Goal: Find specific page/section: Find specific page/section

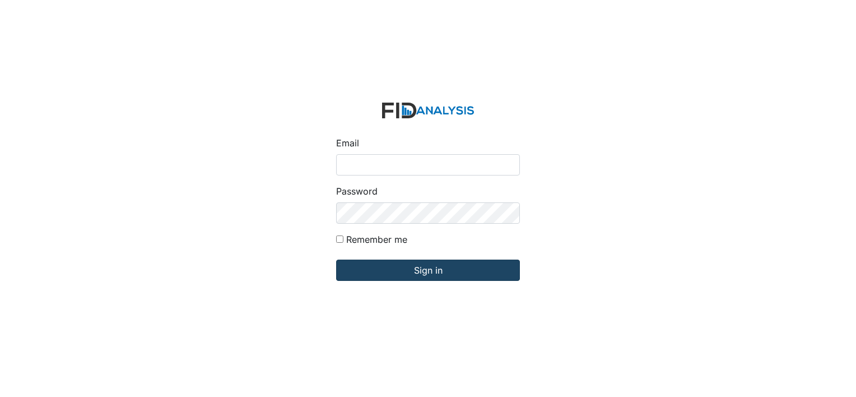
type input "[EMAIL_ADDRESS][DOMAIN_NAME]"
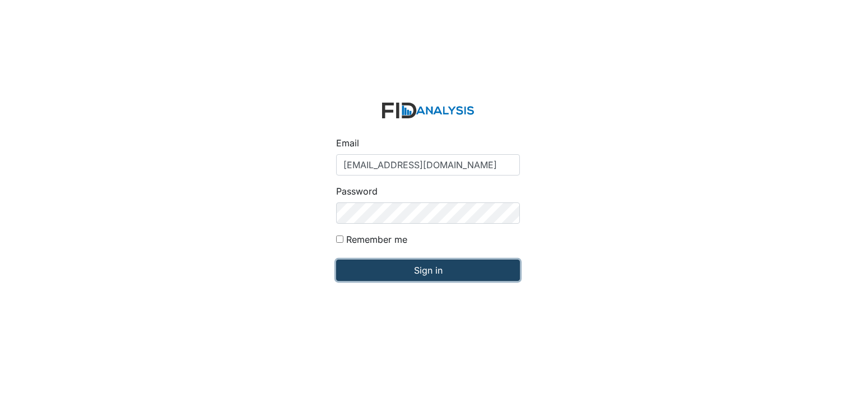
click at [431, 274] on input "Sign in" at bounding box center [428, 269] width 184 height 21
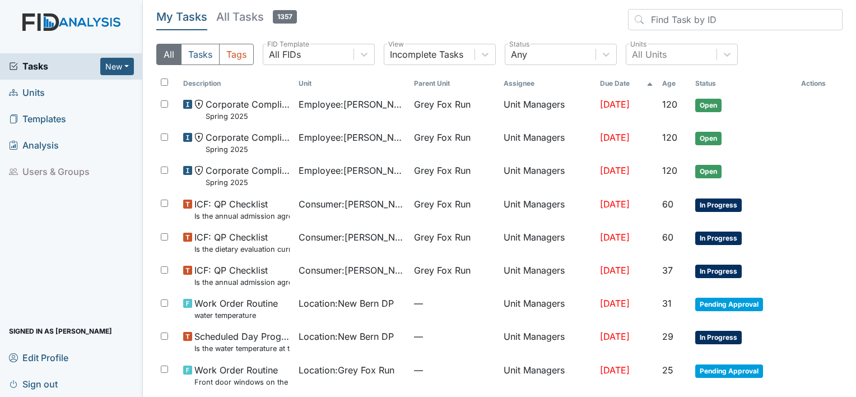
click at [35, 94] on span "Units" at bounding box center [27, 92] width 36 height 17
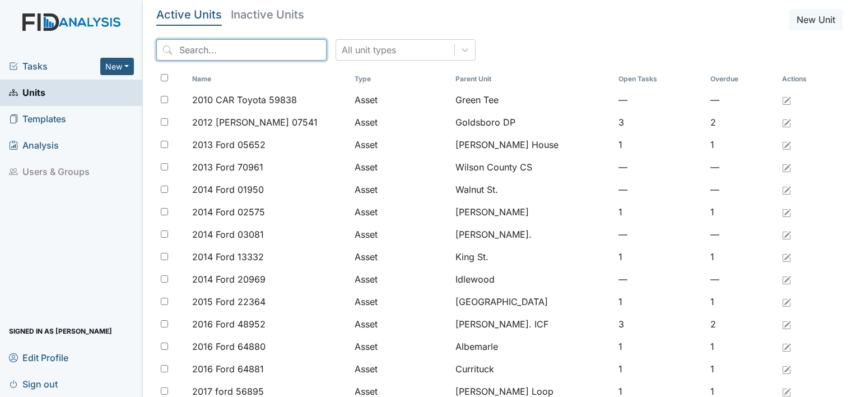
click at [255, 43] on input "search" at bounding box center [241, 49] width 170 height 21
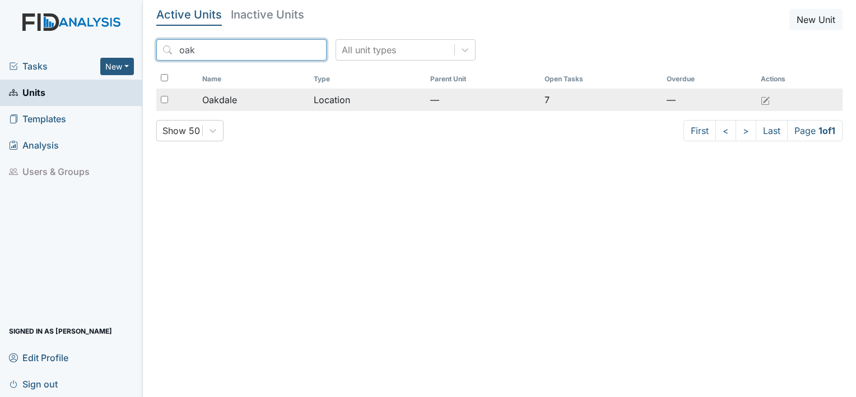
type input "oak"
click at [225, 102] on span "Oakdale" at bounding box center [219, 99] width 35 height 13
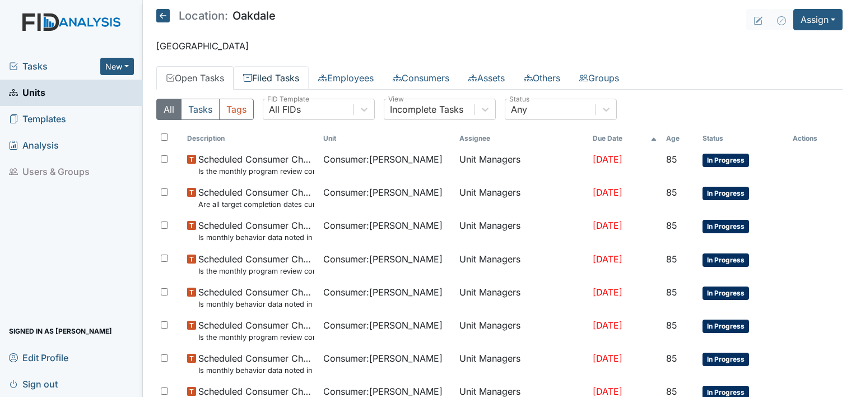
click at [278, 74] on link "Filed Tasks" at bounding box center [271, 78] width 75 height 24
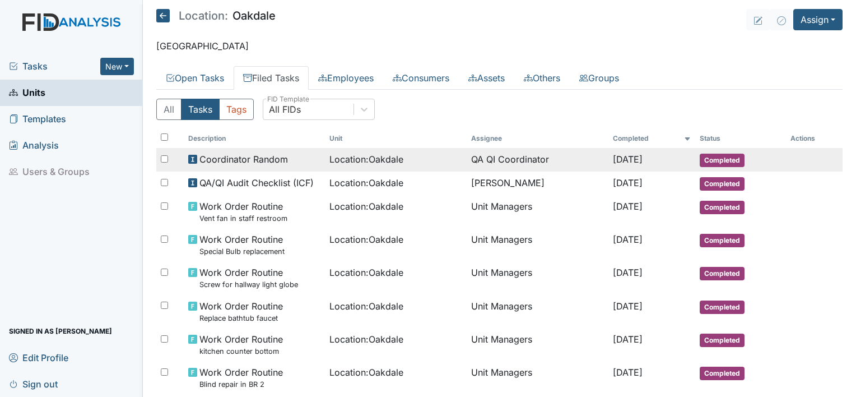
click at [284, 162] on span "Coordinator Random" at bounding box center [243, 158] width 89 height 13
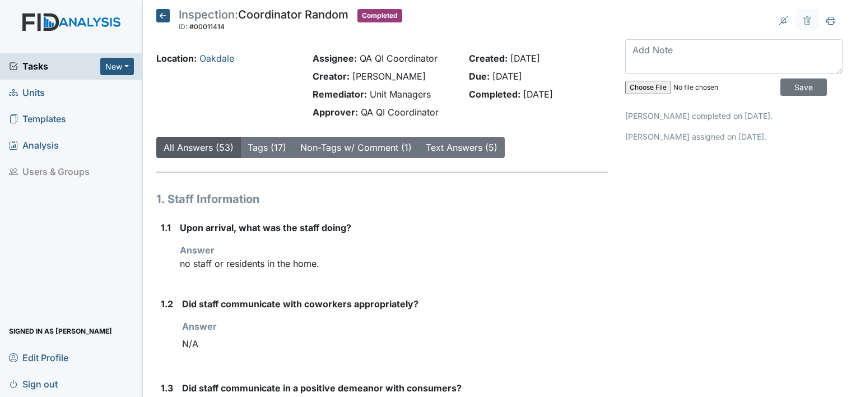
click at [163, 16] on icon at bounding box center [162, 15] width 13 height 13
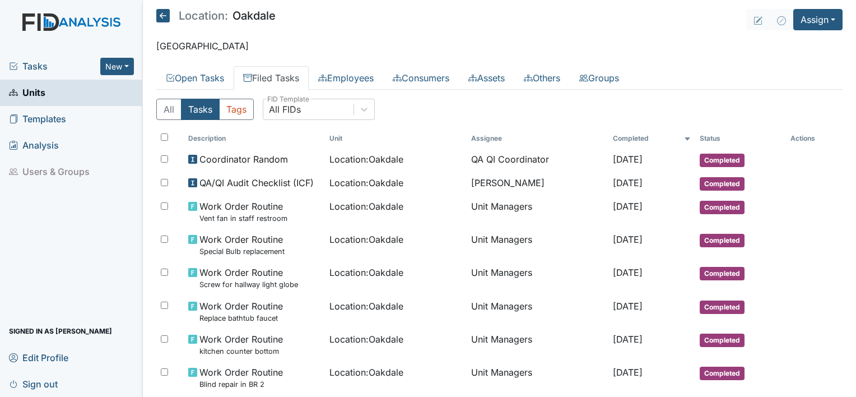
click at [35, 87] on span "Units" at bounding box center [27, 92] width 36 height 17
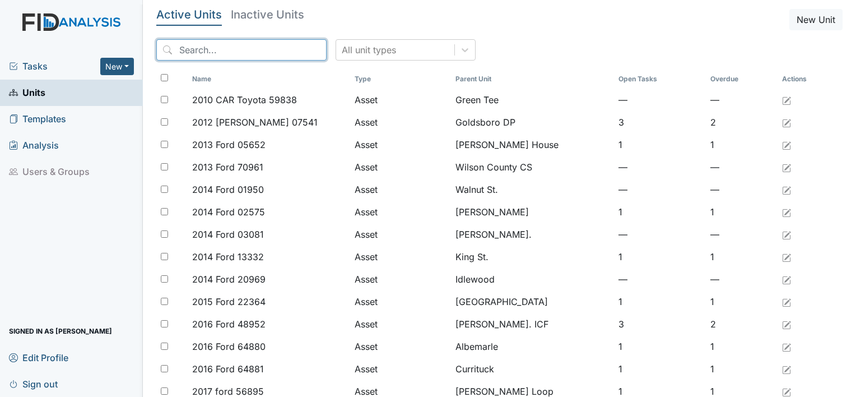
click at [195, 47] on input "search" at bounding box center [241, 49] width 170 height 21
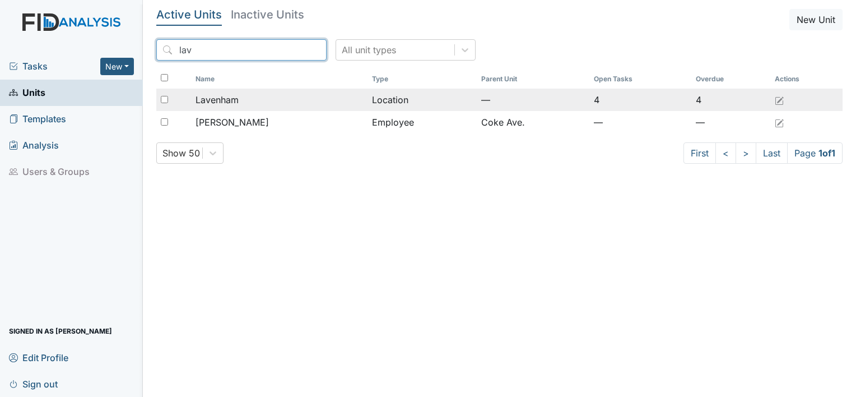
type input "lav"
click at [223, 101] on span "Lavenham" at bounding box center [217, 99] width 43 height 13
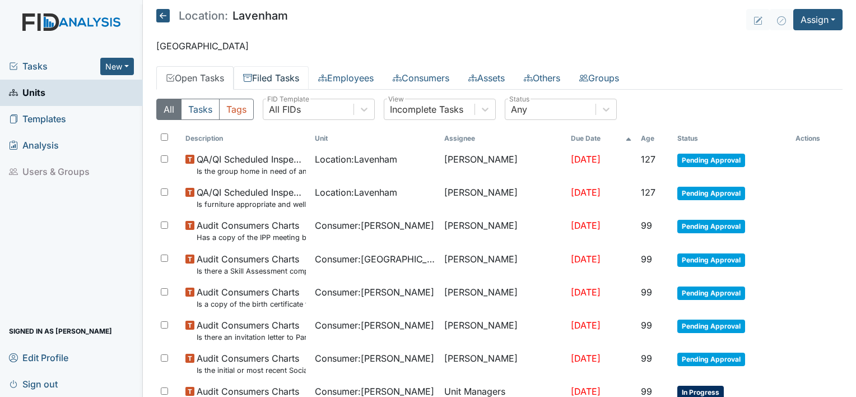
click at [275, 77] on link "Filed Tasks" at bounding box center [271, 78] width 75 height 24
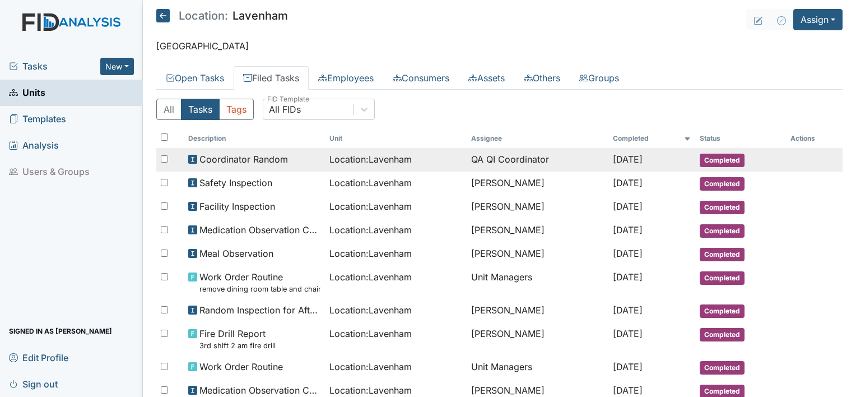
click at [256, 158] on span "Coordinator Random" at bounding box center [243, 158] width 89 height 13
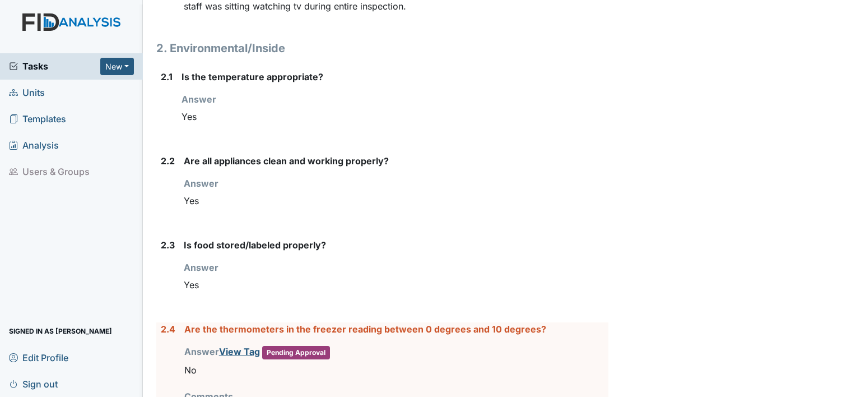
scroll to position [1244, 0]
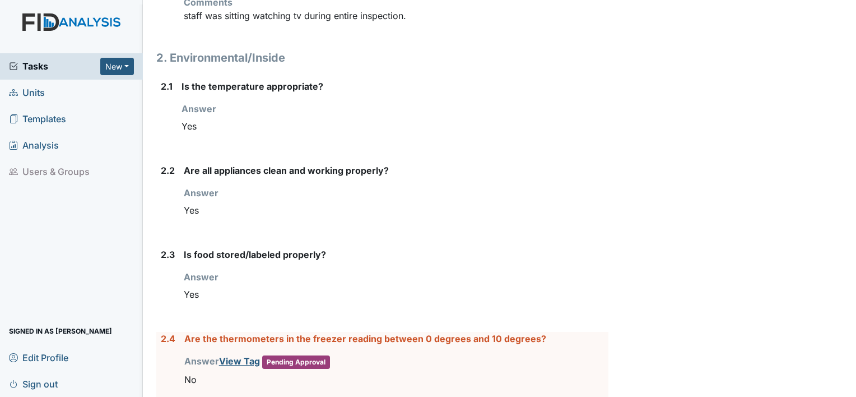
click at [32, 96] on span "Units" at bounding box center [27, 92] width 36 height 17
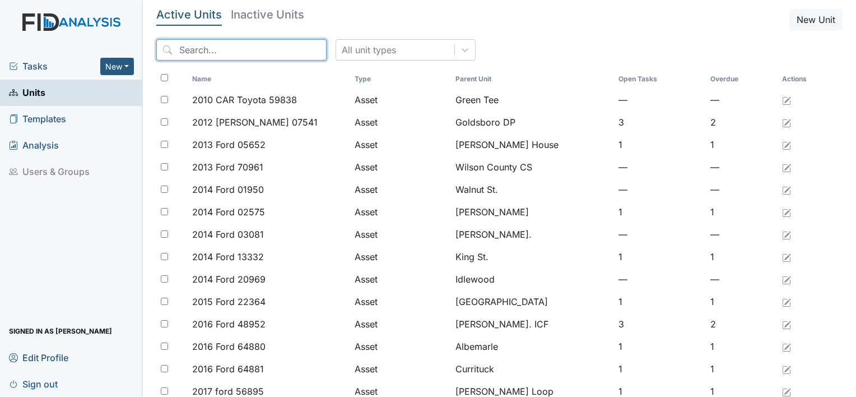
click at [183, 45] on input "search" at bounding box center [241, 49] width 170 height 21
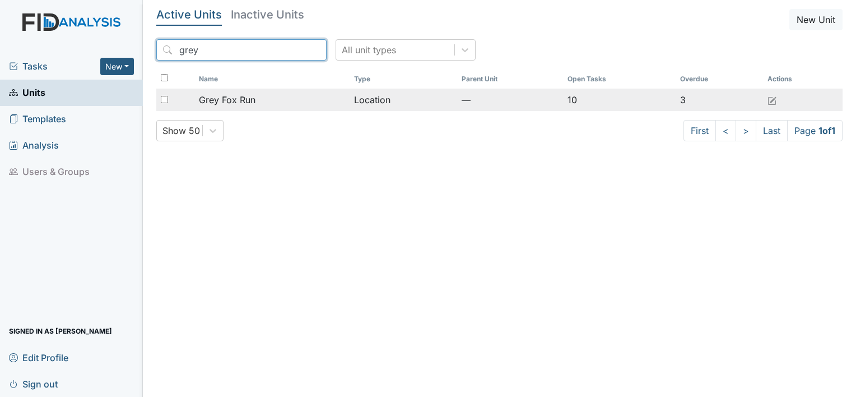
type input "grey"
click at [244, 102] on span "Grey Fox Run" at bounding box center [227, 99] width 57 height 13
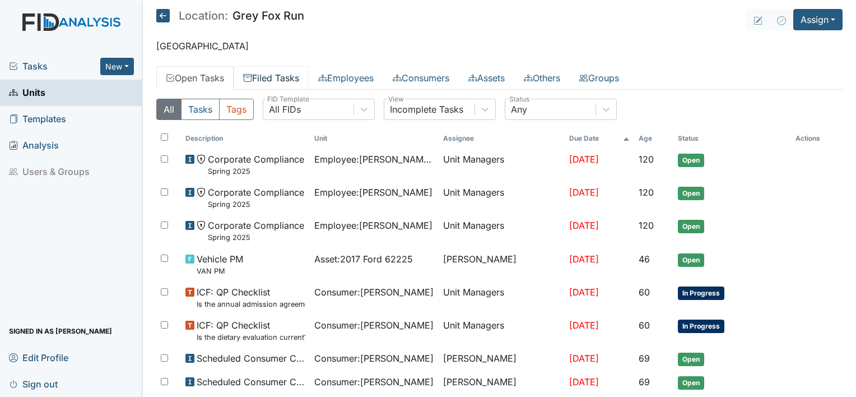
click at [299, 75] on link "Filed Tasks" at bounding box center [271, 78] width 75 height 24
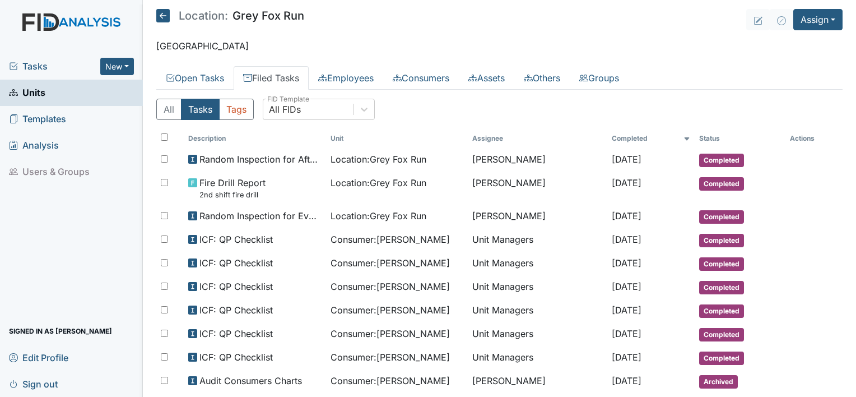
click at [34, 384] on span "Sign out" at bounding box center [33, 383] width 49 height 17
